Goal: Find specific page/section: Find specific page/section

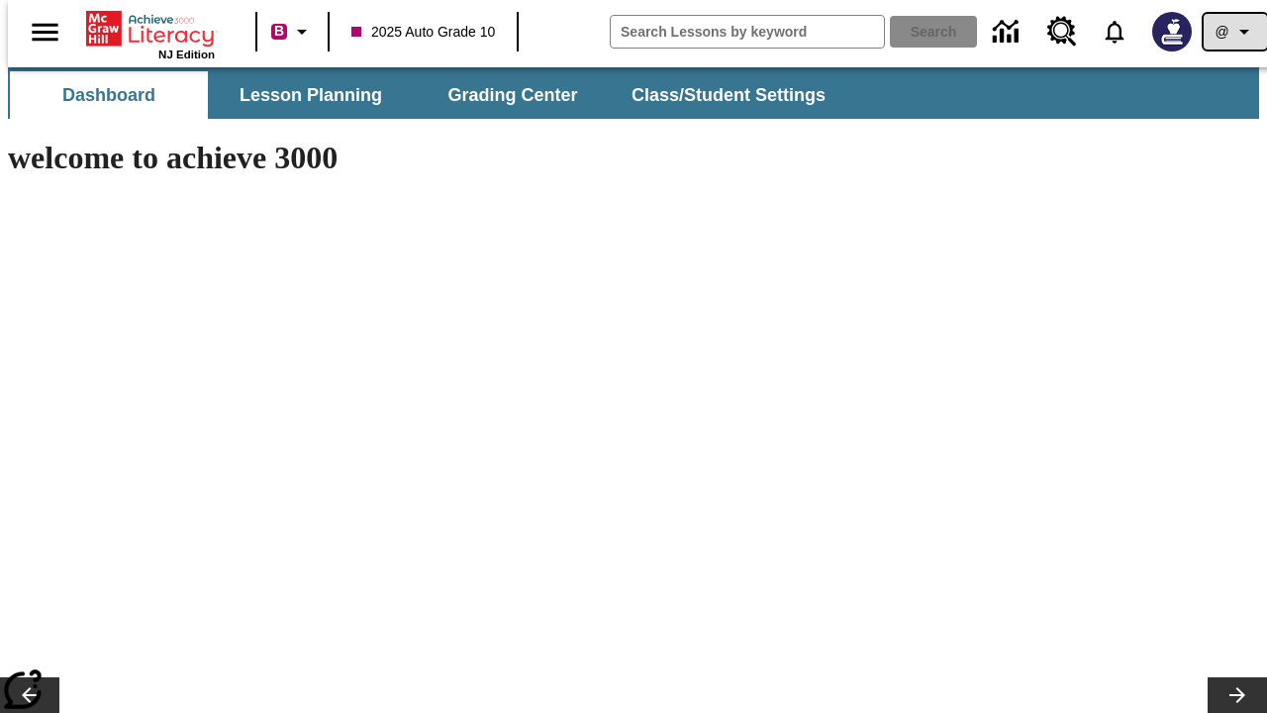
click at [1232, 32] on icon "Profile/Settings" at bounding box center [1244, 32] width 24 height 24
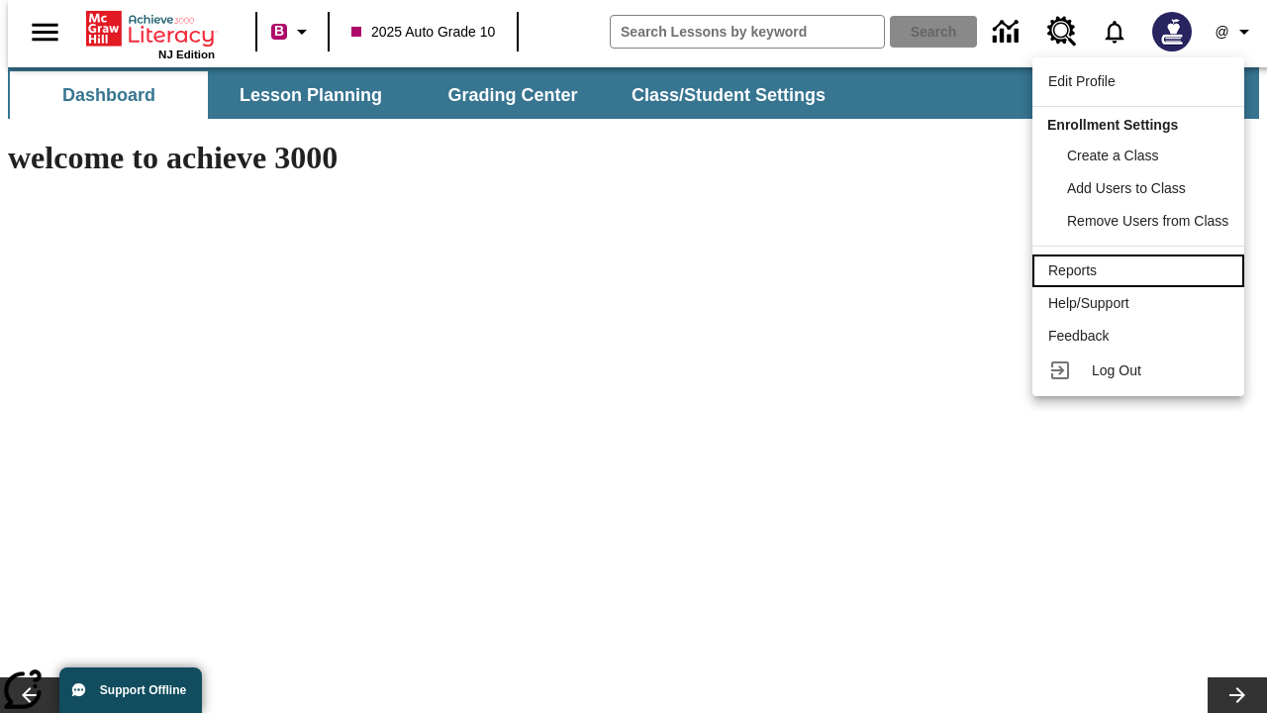
click at [1141, 270] on div "Reports" at bounding box center [1138, 270] width 180 height 21
